Goal: Information Seeking & Learning: Learn about a topic

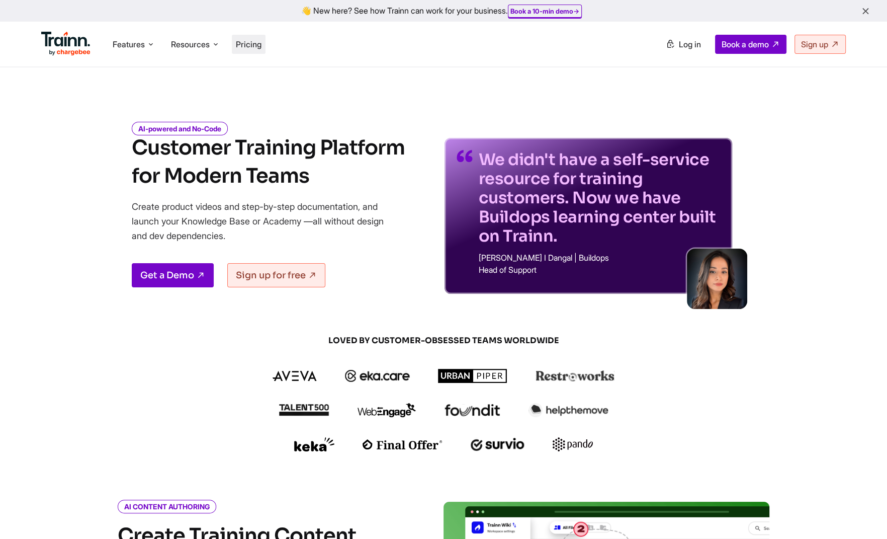
click at [262, 47] on span "Pricing" at bounding box center [249, 44] width 26 height 10
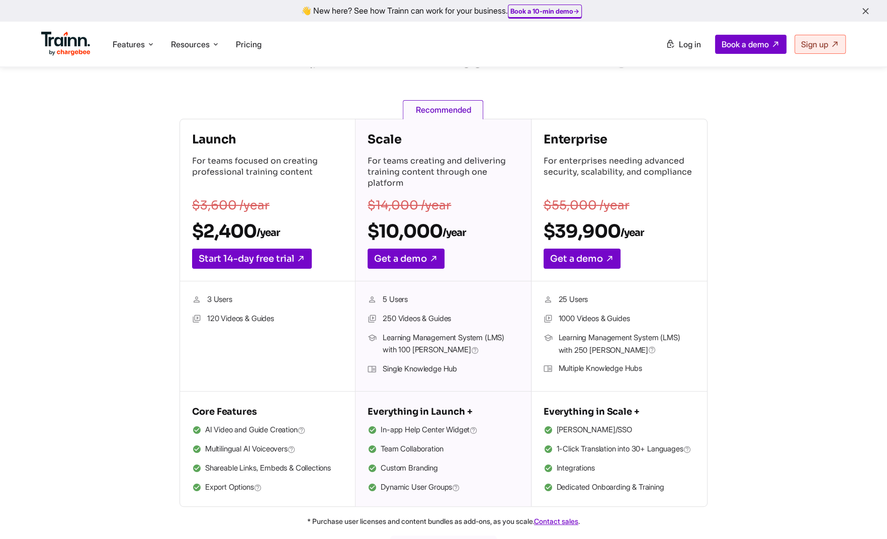
scroll to position [69, 0]
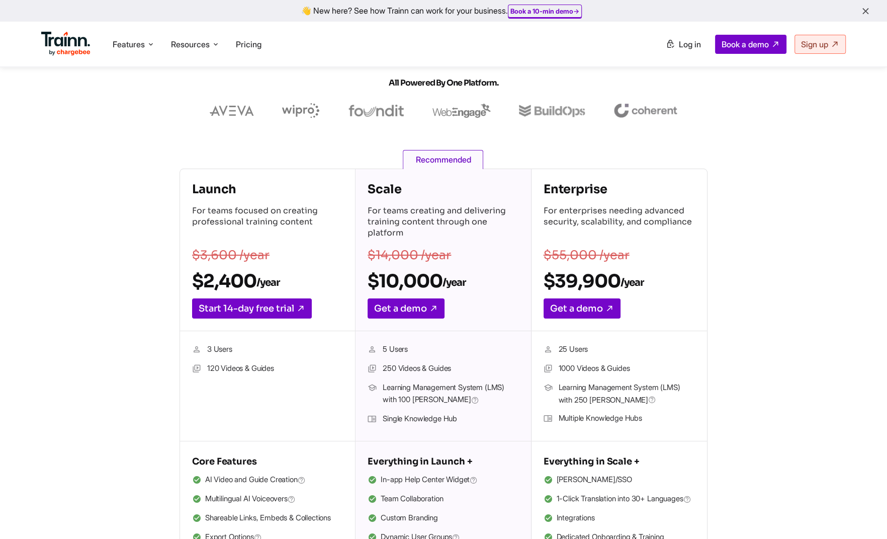
drag, startPoint x: 214, startPoint y: 189, endPoint x: 250, endPoint y: 186, distance: 36.3
click at [214, 189] on h4 "Launch" at bounding box center [267, 189] width 151 height 16
click at [399, 189] on h4 "Scale" at bounding box center [443, 189] width 151 height 16
click at [554, 181] on h4 "Enterprise" at bounding box center [619, 189] width 151 height 16
click at [583, 185] on h4 "Enterprise" at bounding box center [619, 189] width 151 height 16
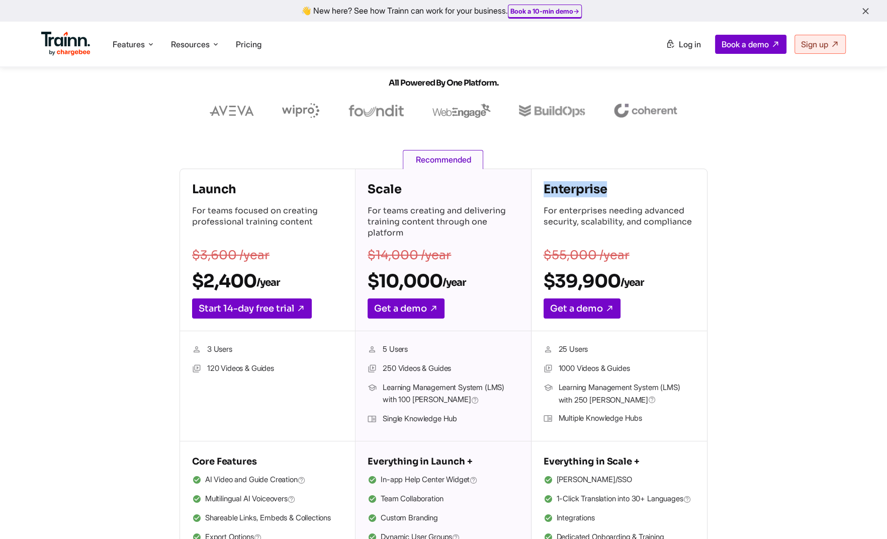
click at [583, 185] on h4 "Enterprise" at bounding box center [619, 189] width 151 height 16
click at [389, 187] on h4 "Scale" at bounding box center [443, 189] width 151 height 16
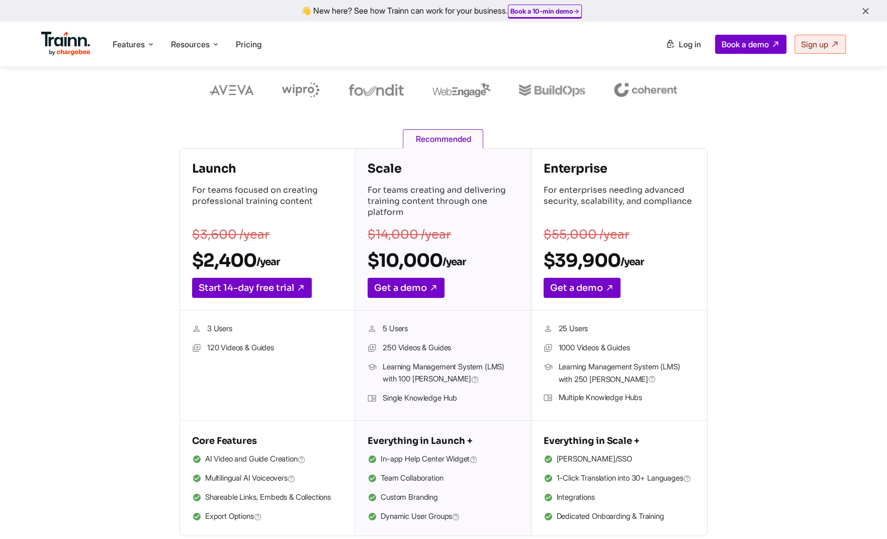
scroll to position [93, 0]
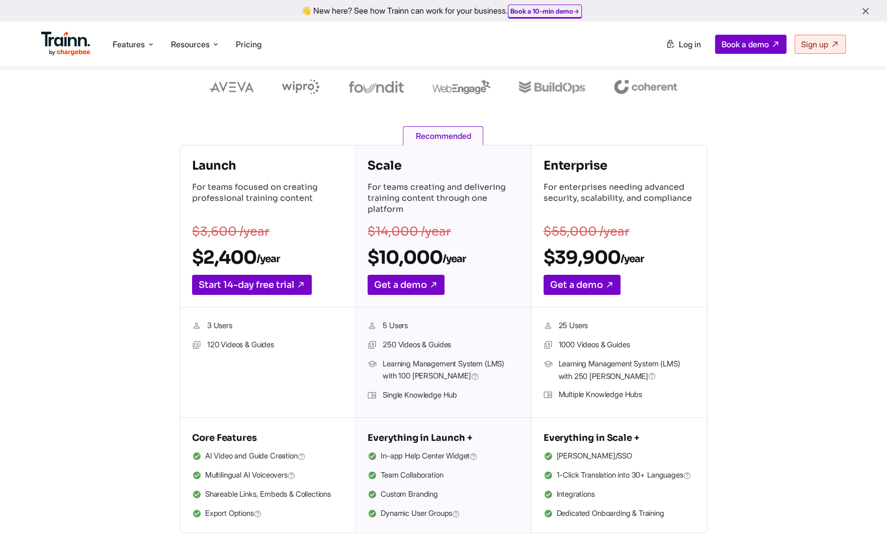
click at [235, 171] on h4 "Launch" at bounding box center [267, 165] width 151 height 16
click at [235, 170] on h4 "Launch" at bounding box center [267, 165] width 151 height 16
click at [206, 158] on h4 "Launch" at bounding box center [267, 165] width 151 height 16
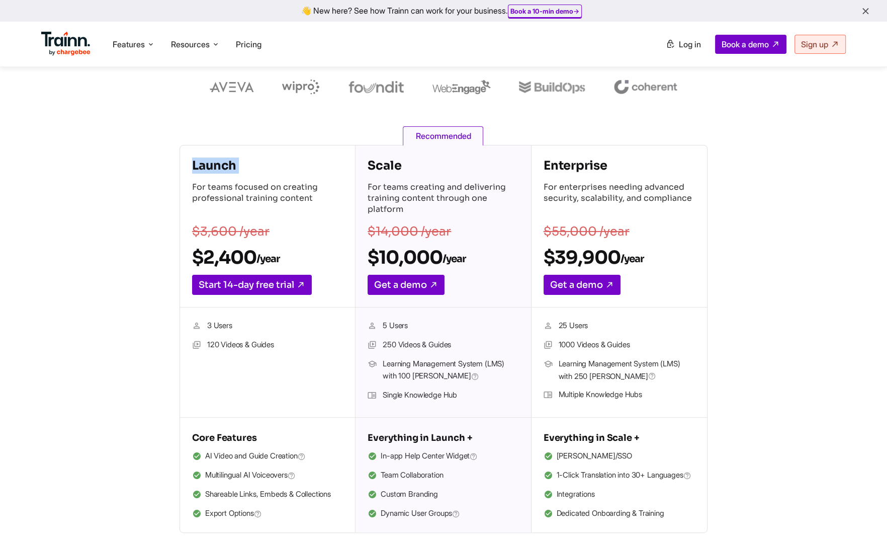
click at [206, 158] on h4 "Launch" at bounding box center [267, 165] width 151 height 16
click at [243, 453] on span "AI Video and Guide Creation" at bounding box center [255, 456] width 101 height 13
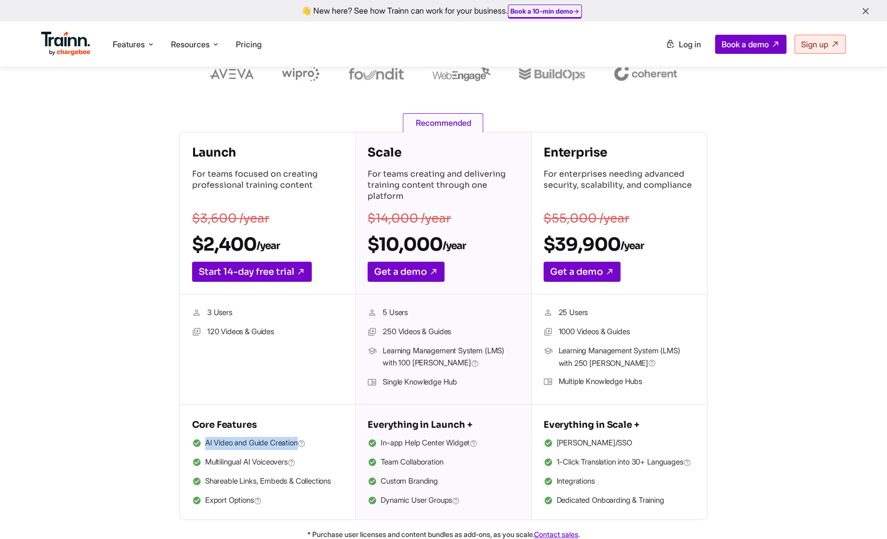
scroll to position [106, 0]
click at [382, 151] on h4 "Scale" at bounding box center [443, 152] width 151 height 16
click at [385, 148] on h4 "Scale" at bounding box center [443, 152] width 151 height 16
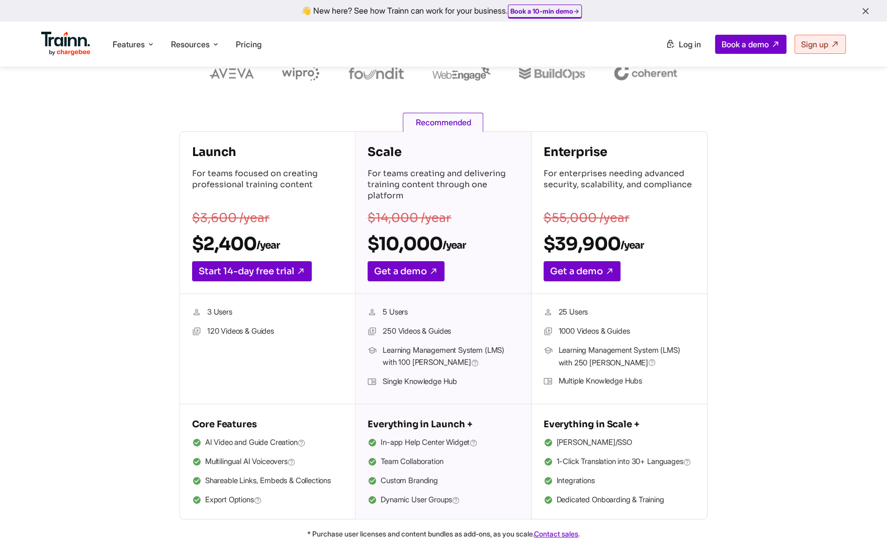
click at [389, 146] on h4 "Scale" at bounding box center [443, 152] width 151 height 16
click at [391, 146] on h4 "Scale" at bounding box center [443, 152] width 151 height 16
click at [554, 148] on h4 "Enterprise" at bounding box center [619, 152] width 151 height 16
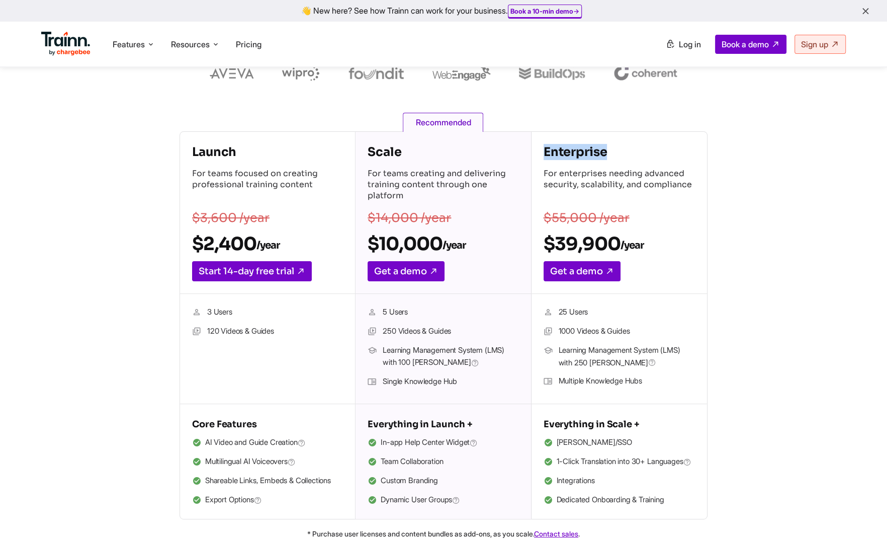
click at [554, 148] on h4 "Enterprise" at bounding box center [619, 152] width 151 height 16
click at [554, 149] on h4 "Enterprise" at bounding box center [619, 152] width 151 height 16
click at [455, 496] on span "Dynamic User Groups" at bounding box center [420, 499] width 79 height 13
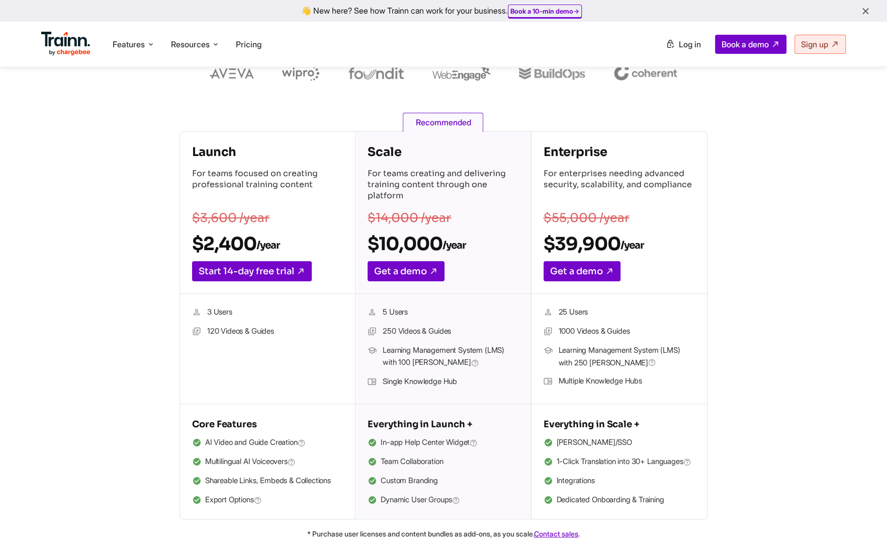
click at [455, 496] on span "Dynamic User Groups" at bounding box center [420, 499] width 79 height 13
click at [445, 439] on span "In-app Help Center Widget" at bounding box center [429, 442] width 97 height 13
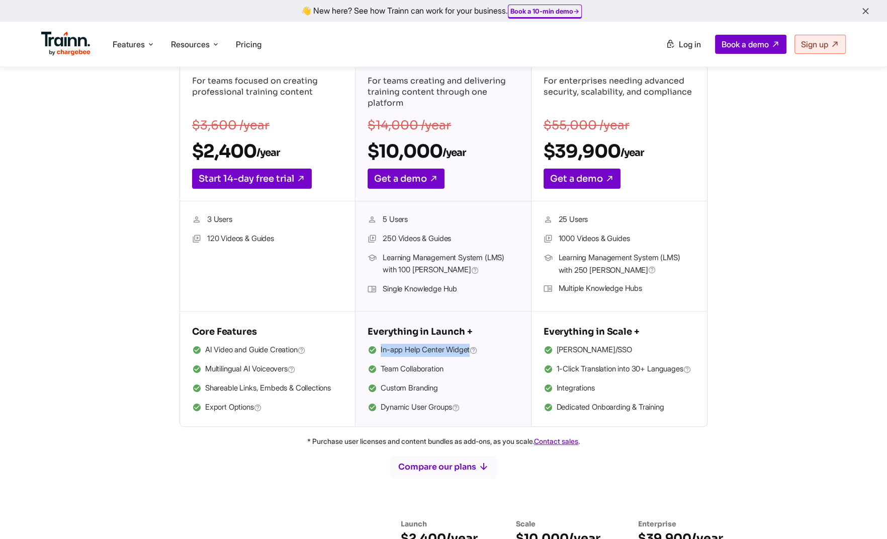
scroll to position [181, 0]
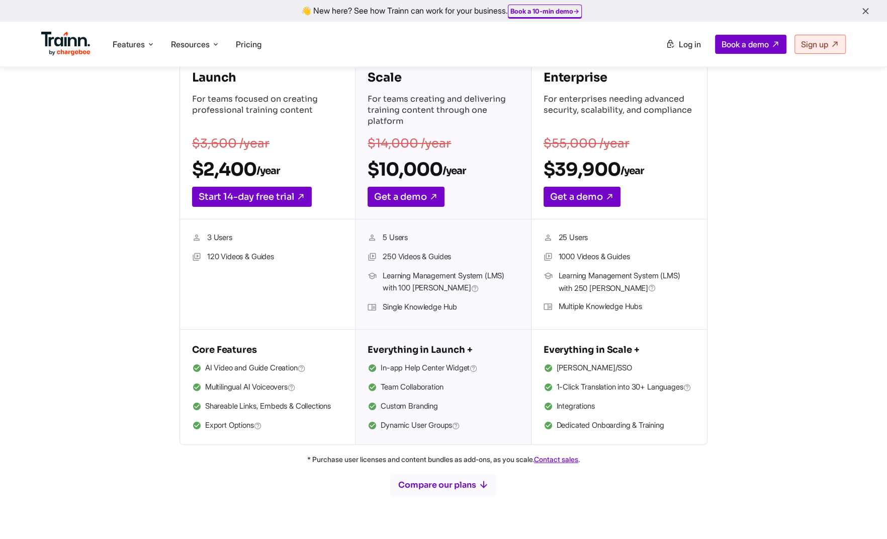
click at [207, 105] on p "For teams focused on creating professional training content" at bounding box center [267, 111] width 151 height 35
drag, startPoint x: 192, startPoint y: 79, endPoint x: 245, endPoint y: 82, distance: 52.9
click at [245, 82] on h4 "Launch" at bounding box center [267, 77] width 151 height 16
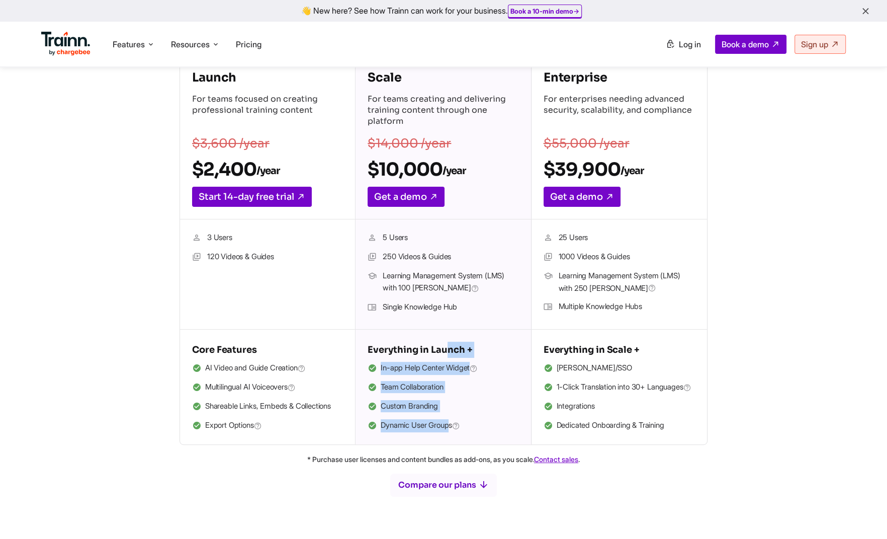
drag, startPoint x: 447, startPoint y: 354, endPoint x: 455, endPoint y: 419, distance: 66.3
click at [455, 419] on div "Everything in Launch + In-app Help Center Widget Team Collaboration Custom Bran…" at bounding box center [443, 386] width 151 height 91
click at [495, 427] on li "Dynamic User Groups" at bounding box center [443, 425] width 151 height 13
drag, startPoint x: 475, startPoint y: 425, endPoint x: 368, endPoint y: 350, distance: 131.0
click at [368, 350] on div "Everything in Launch + In-app Help Center Widget Team Collaboration Custom Bran…" at bounding box center [443, 386] width 151 height 91
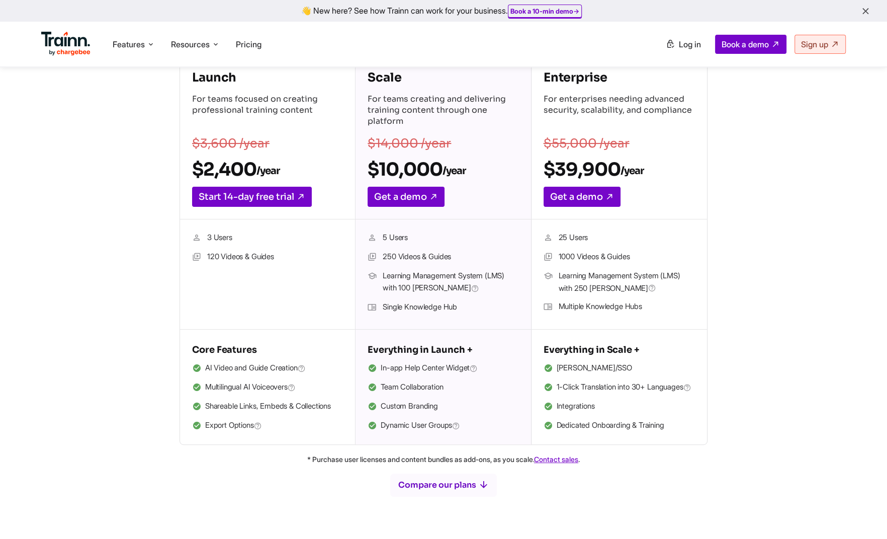
click at [580, 413] on li "Integrations" at bounding box center [619, 406] width 151 height 13
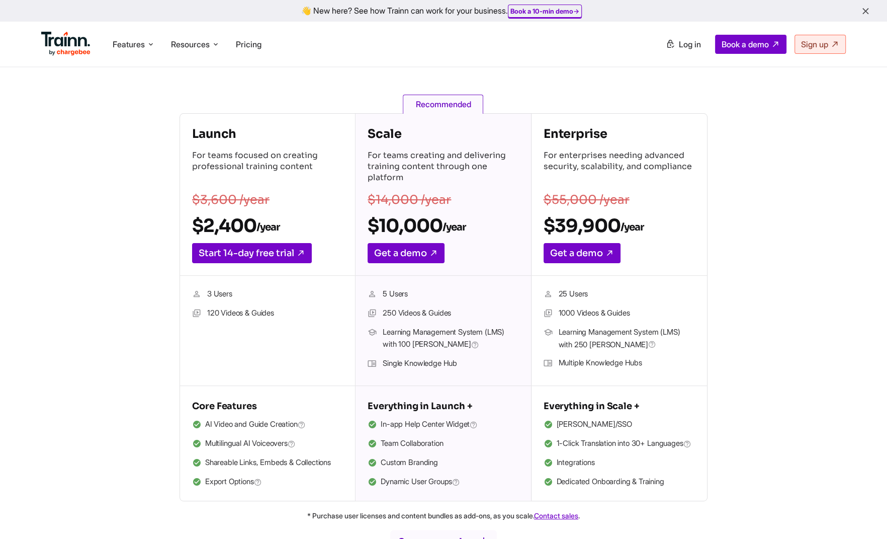
scroll to position [0, 0]
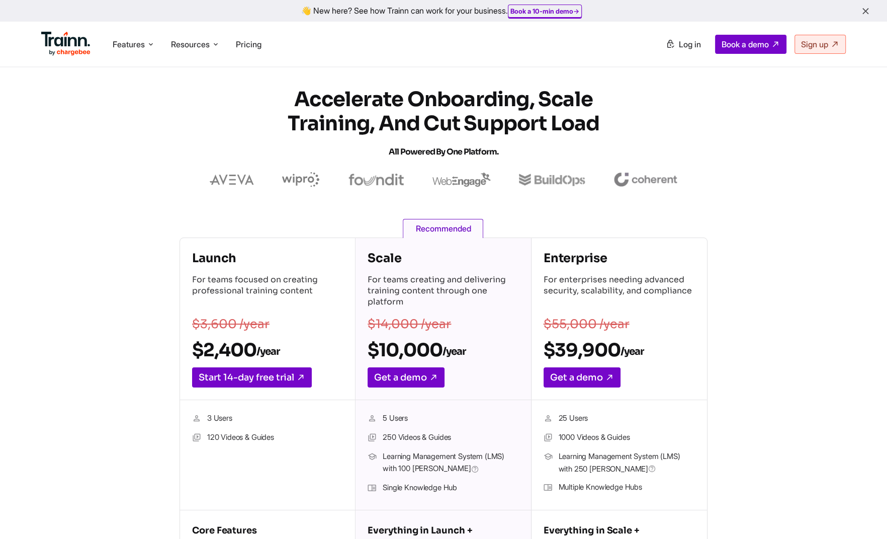
drag, startPoint x: 402, startPoint y: 102, endPoint x: 546, endPoint y: 132, distance: 147.6
click at [555, 118] on h1 "Accelerate Onboarding, Scale Training, and Cut Support Load All Powered by One …" at bounding box center [444, 126] width 362 height 76
click at [140, 184] on section "Accelerate Onboarding, Scale Training, and Cut Support Load All Powered by One …" at bounding box center [443, 138] width 845 height 100
